Goal: Task Accomplishment & Management: Use online tool/utility

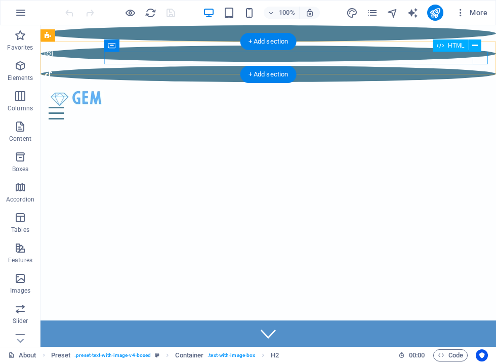
click at [481, 107] on div at bounding box center [268, 113] width 439 height 13
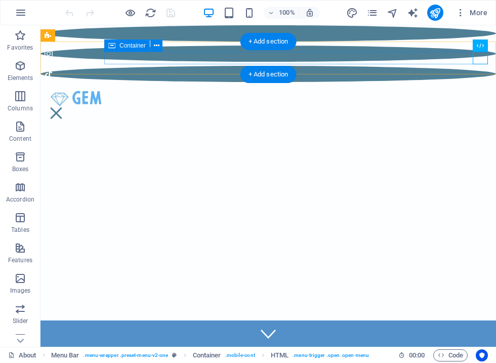
click at [158, 45] on icon at bounding box center [157, 45] width 6 height 11
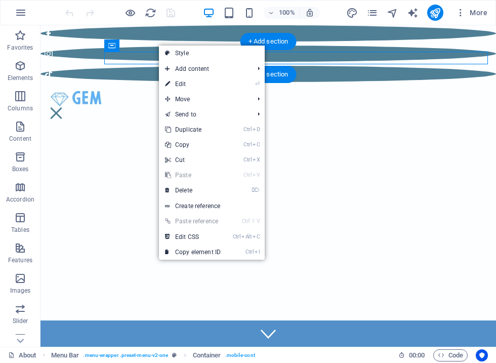
click at [189, 191] on link "⌦ Delete" at bounding box center [193, 190] width 68 height 15
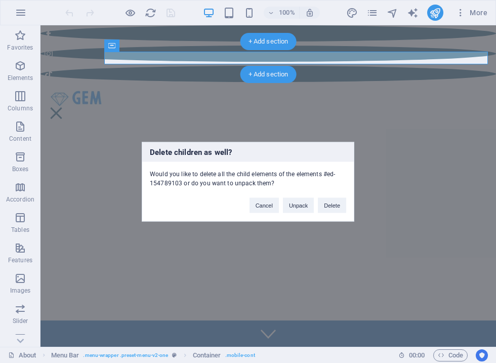
click at [336, 208] on button "Delete" at bounding box center [332, 204] width 28 height 15
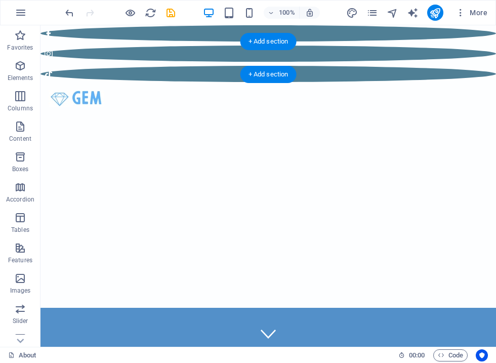
click at [470, 82] on div at bounding box center [267, 98] width 455 height 33
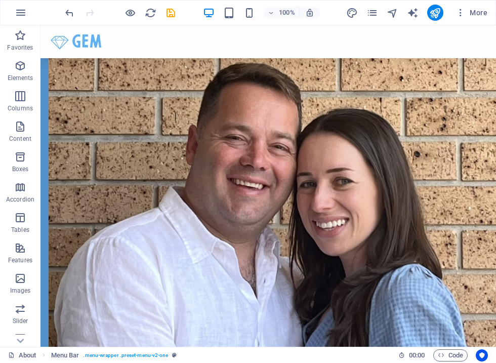
scroll to position [2178, 0]
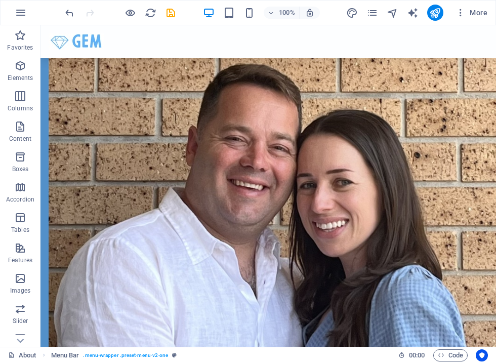
click at [435, 15] on icon "publish" at bounding box center [435, 13] width 12 height 12
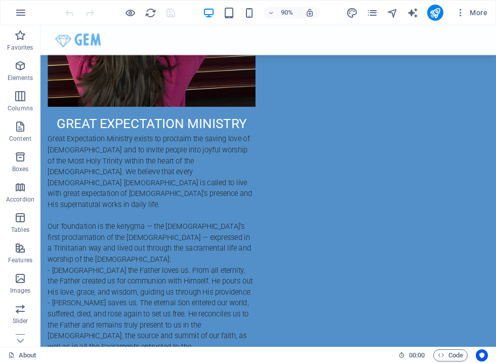
scroll to position [486, 0]
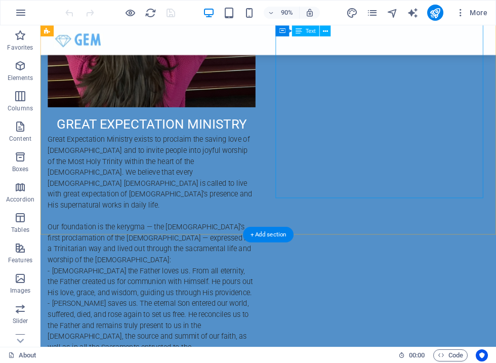
click at [279, 189] on div "GREAT EXPECTATION MINISTRY Great Expectation Ministry exists to proclaim the sa…" at bounding box center [164, 347] width 231 height 447
click at [279, 184] on div "GREAT EXPECTATION MINISTRY Great Expectation Ministry exists to proclaim the sa…" at bounding box center [164, 347] width 231 height 447
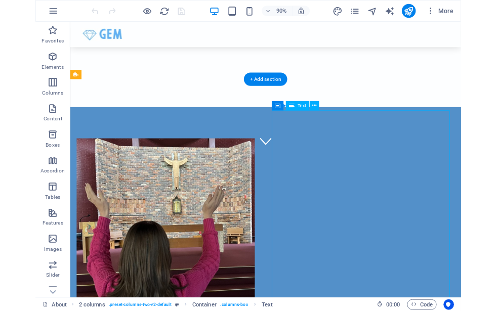
scroll to position [189, 0]
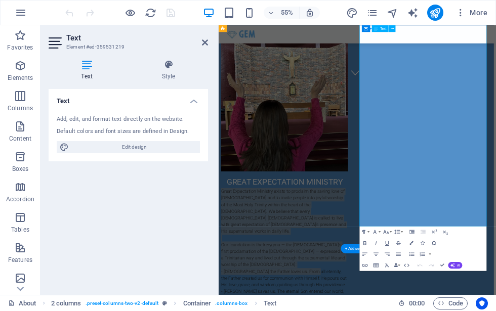
scroll to position [391, 4]
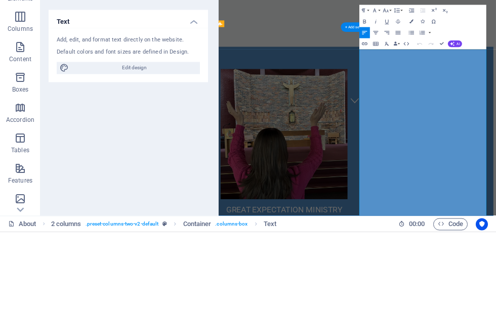
scroll to position [196, 4]
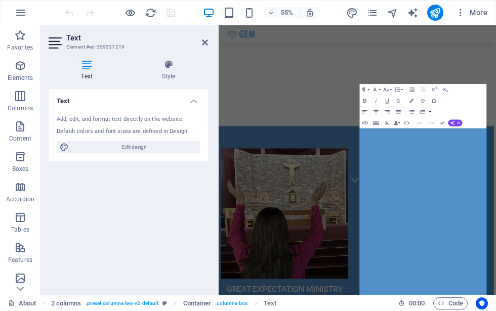
click at [141, 241] on div "Text Add, edit, and format text directly on the website. Default colors and fon…" at bounding box center [128, 188] width 159 height 198
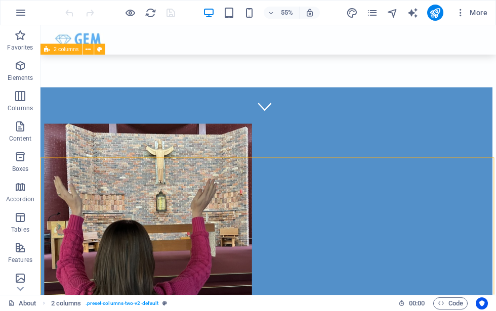
scroll to position [196, 0]
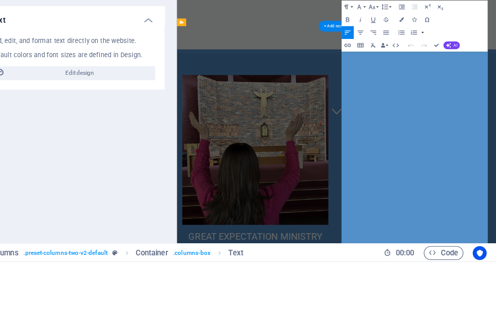
click at [384, 86] on icon "button" at bounding box center [387, 89] width 7 height 7
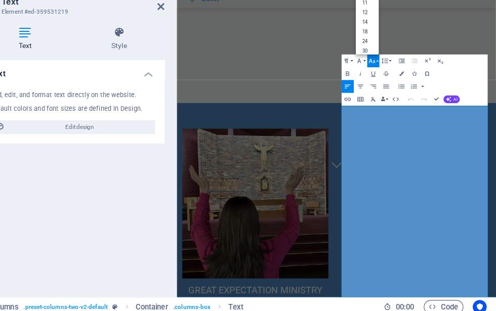
click at [384, 84] on button "Font Size" at bounding box center [389, 89] width 11 height 11
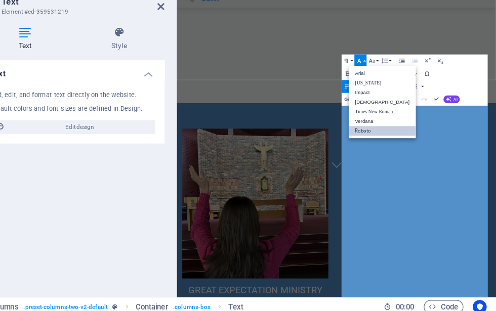
click at [373, 86] on icon "button" at bounding box center [376, 89] width 7 height 7
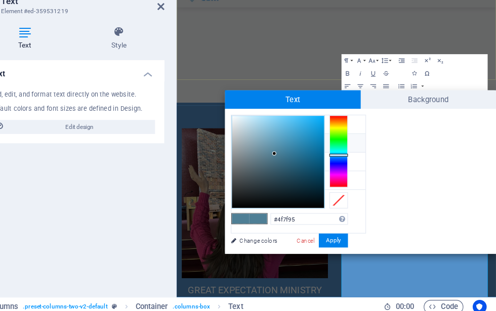
click at [412, 99] on icon "button" at bounding box center [414, 101] width 4 height 4
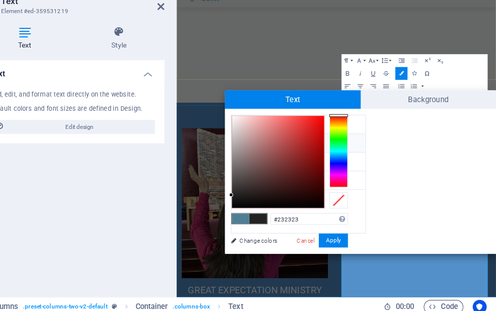
click at [266, 137] on div at bounding box center [306, 177] width 81 height 81
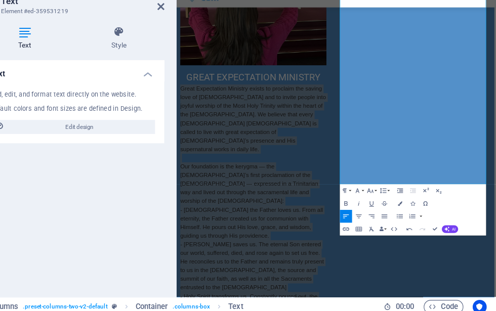
scroll to position [532, 3]
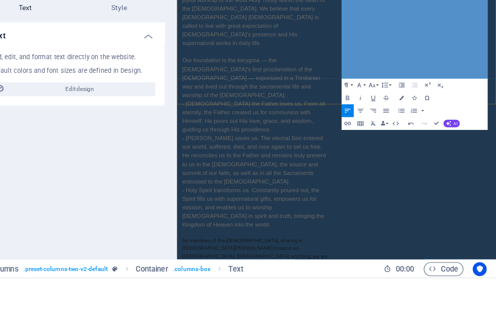
scroll to position [638, 0]
click at [415, 143] on p "Great Expectation Ministry exists to proclaim the saving love of [DEMOGRAPHIC_D…" at bounding box center [300, 256] width 231 height 517
click at [415, 77] on p "Great Expectation Ministry exists to proclaim the saving love of [DEMOGRAPHIC_D…" at bounding box center [300, 256] width 231 height 517
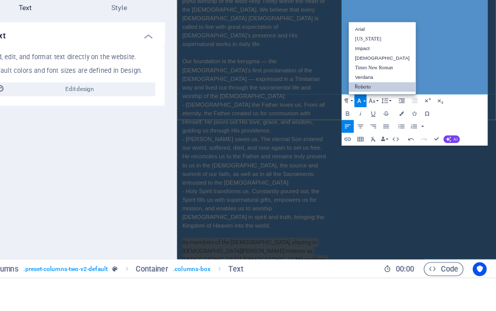
click at [373, 154] on icon "button" at bounding box center [376, 157] width 7 height 7
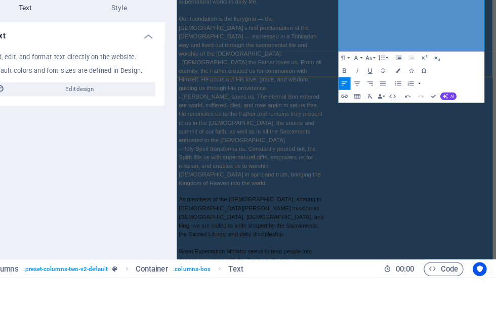
scroll to position [707, 4]
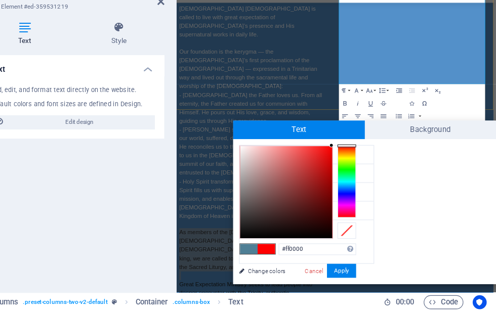
click at [406, 125] on button "Colors" at bounding box center [411, 130] width 11 height 11
click at [274, 168] on div at bounding box center [314, 208] width 80 height 80
type input "#ffffff"
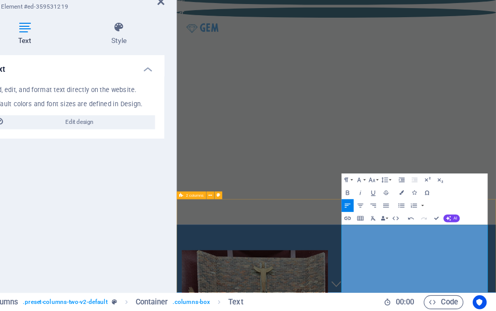
scroll to position [0, 0]
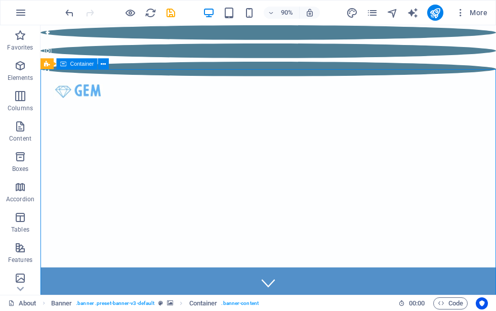
click at [431, 11] on icon "publish" at bounding box center [435, 13] width 12 height 12
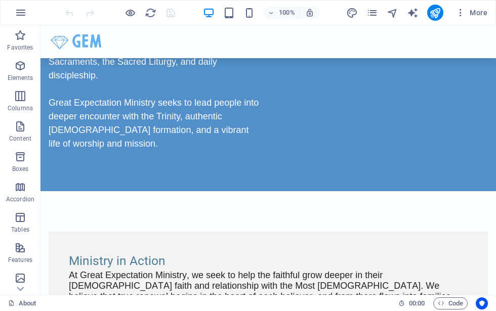
scroll to position [1052, 0]
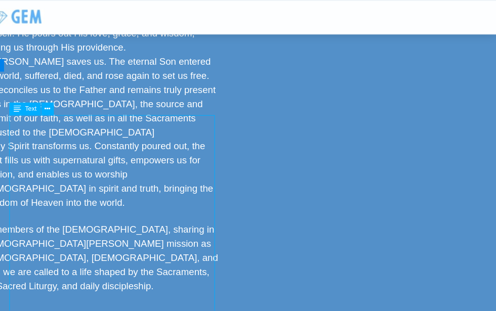
scroll to position [766, 0]
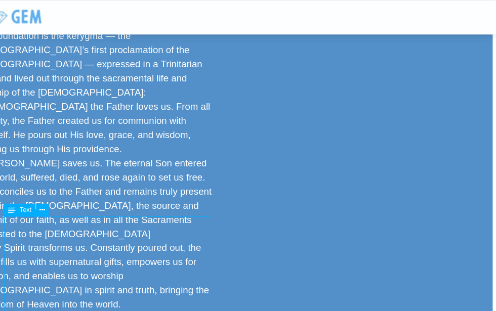
scroll to position [668, 4]
